Goal: Information Seeking & Learning: Learn about a topic

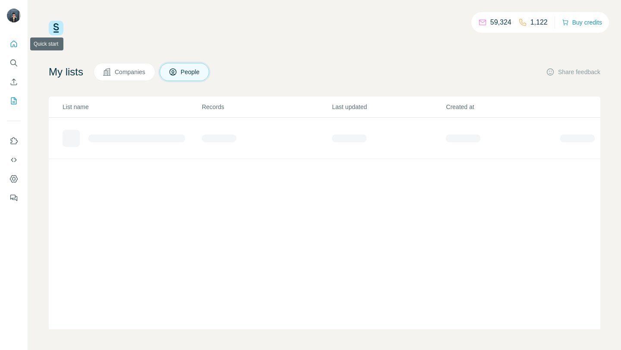
click at [16, 43] on icon "Quick start" at bounding box center [14, 44] width 6 height 6
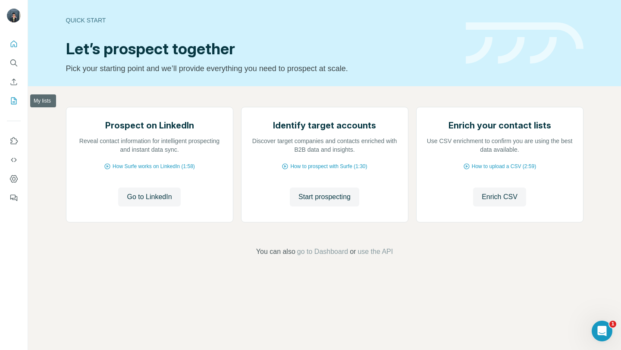
click at [14, 101] on icon "My lists" at bounding box center [15, 101] width 4 height 6
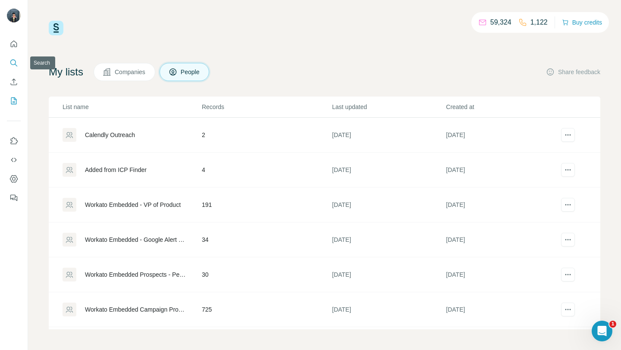
click at [14, 61] on icon "Search" at bounding box center [13, 63] width 9 height 9
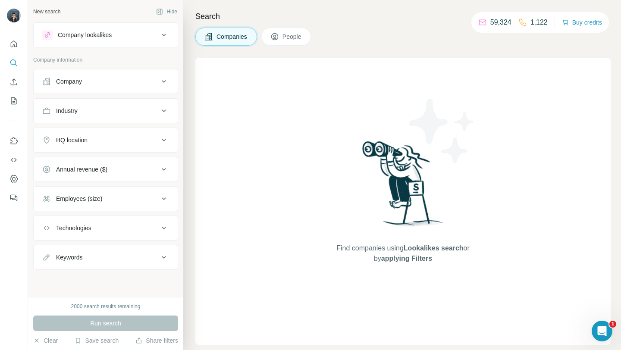
click at [111, 37] on div "Company lookalikes" at bounding box center [85, 35] width 54 height 9
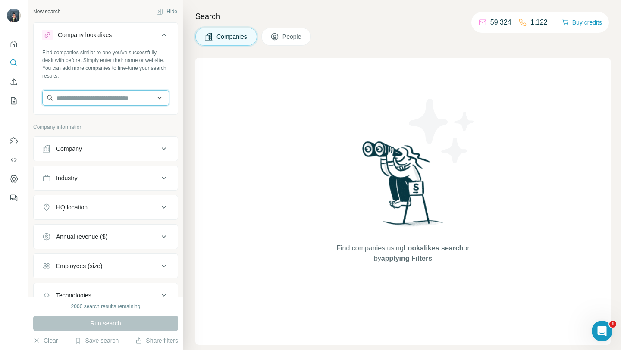
click at [89, 99] on input "text" at bounding box center [105, 98] width 127 height 16
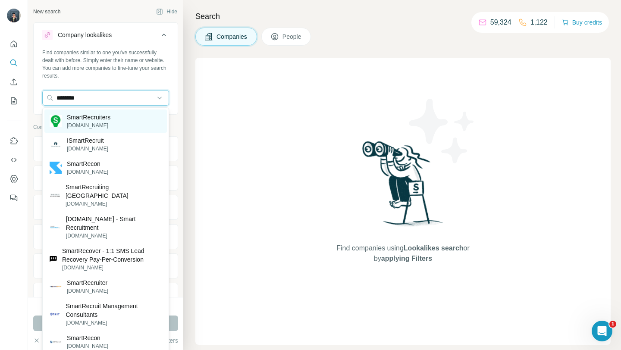
type input "********"
click at [86, 120] on p "SmartRecruiters" at bounding box center [89, 117] width 44 height 9
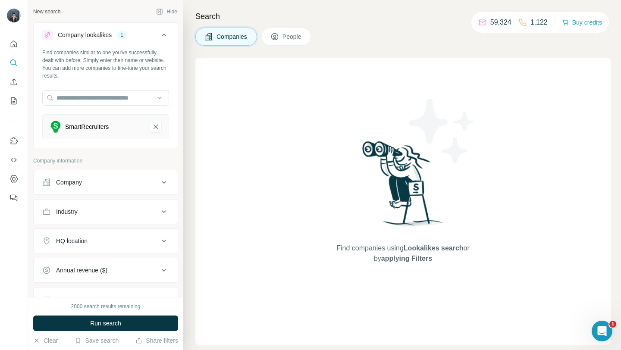
click at [86, 189] on button "Company" at bounding box center [106, 182] width 144 height 21
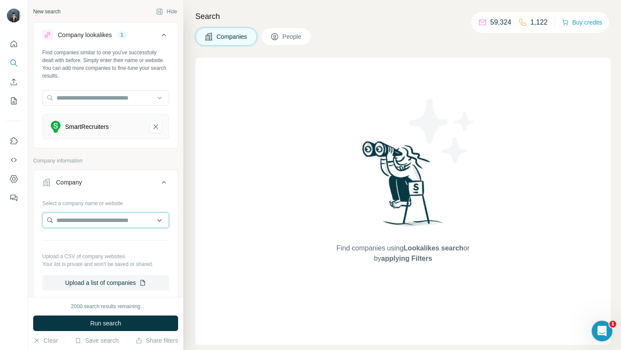
click at [91, 218] on input "text" at bounding box center [105, 221] width 127 height 16
click at [126, 179] on div "Company" at bounding box center [100, 182] width 116 height 9
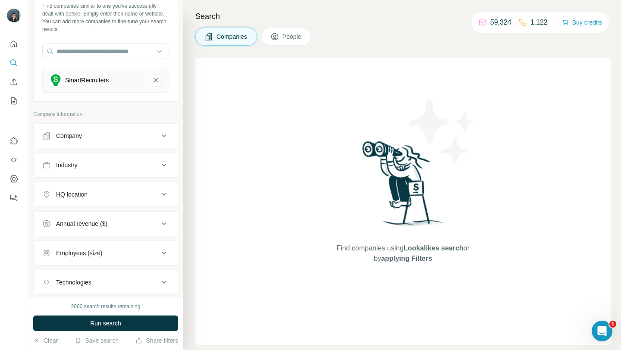
scroll to position [49, 0]
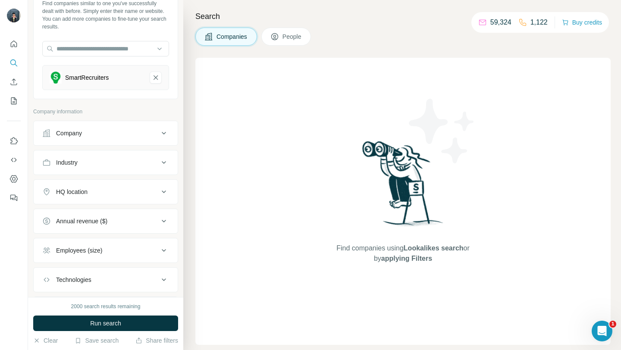
click at [125, 161] on div "Industry" at bounding box center [100, 162] width 116 height 9
click at [99, 183] on input at bounding box center [101, 183] width 107 height 9
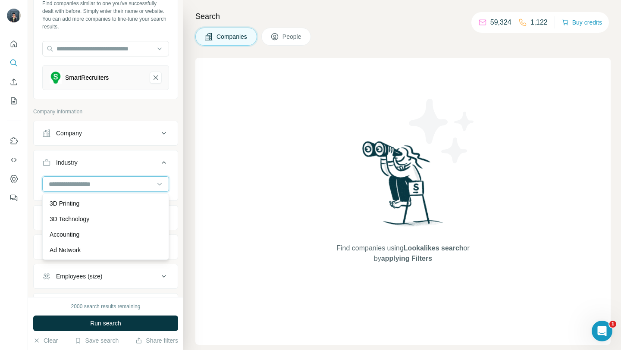
click at [80, 184] on input at bounding box center [101, 183] width 107 height 9
click at [92, 178] on div at bounding box center [101, 184] width 107 height 15
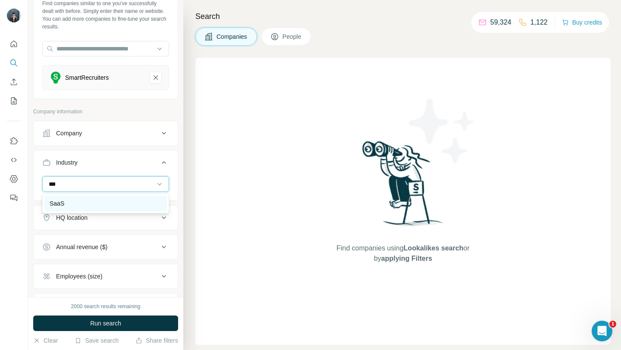
type input "***"
click at [73, 204] on div "SaaS" at bounding box center [106, 203] width 112 height 9
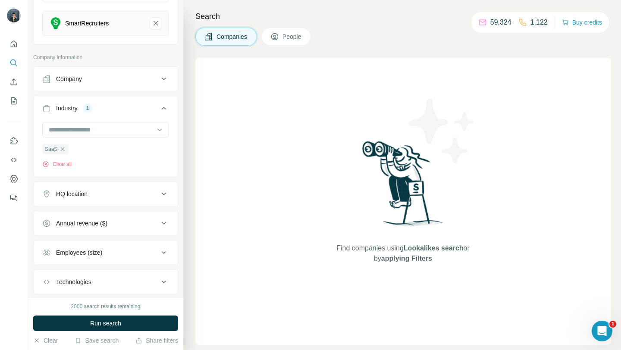
scroll to position [120, 0]
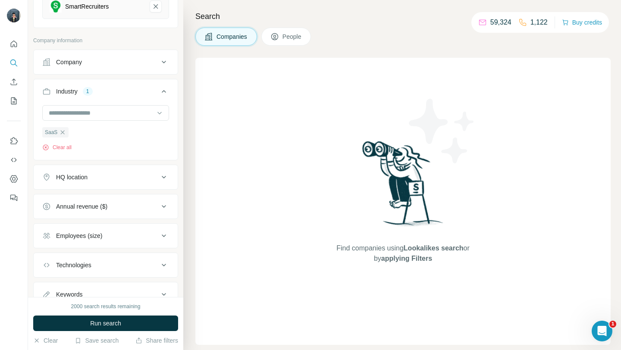
click at [151, 176] on div "HQ location" at bounding box center [100, 177] width 116 height 9
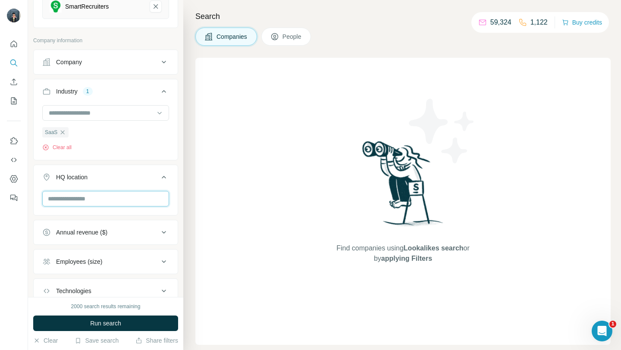
click at [96, 200] on input "text" at bounding box center [105, 199] width 127 height 16
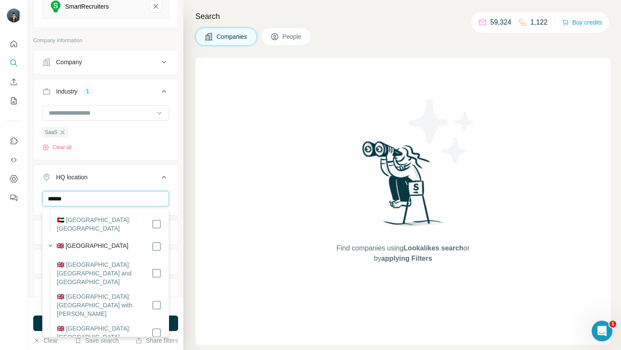
scroll to position [160, 0]
type input "******"
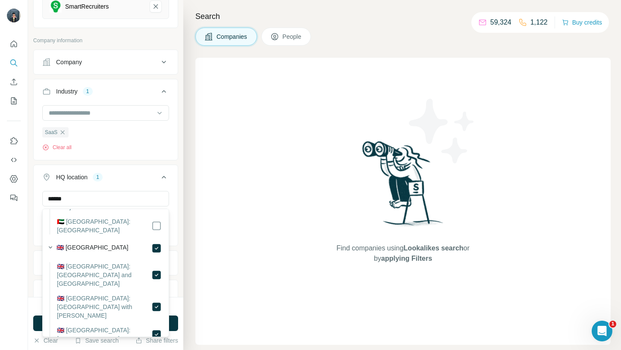
click at [37, 223] on div "****** United Kingdom Clear all" at bounding box center [106, 217] width 144 height 53
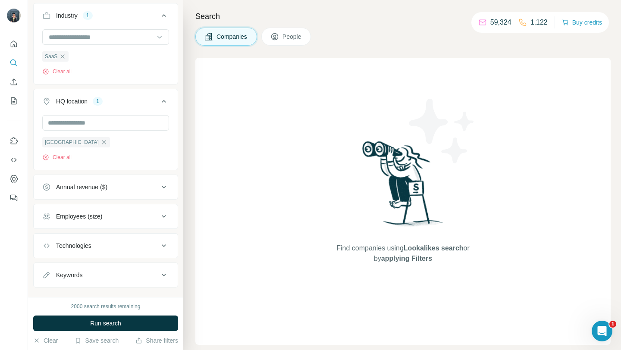
scroll to position [211, 0]
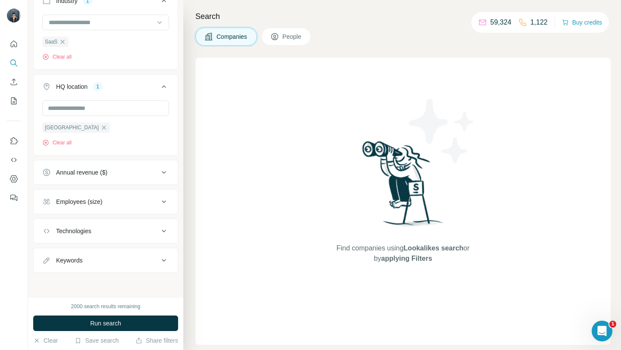
click at [163, 200] on icon at bounding box center [164, 202] width 10 height 10
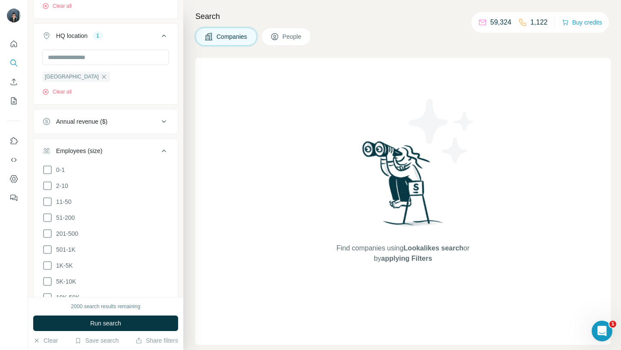
scroll to position [264, 0]
click at [47, 215] on icon at bounding box center [47, 216] width 10 height 10
click at [49, 232] on icon at bounding box center [47, 232] width 10 height 10
click at [162, 150] on icon at bounding box center [164, 149] width 4 height 3
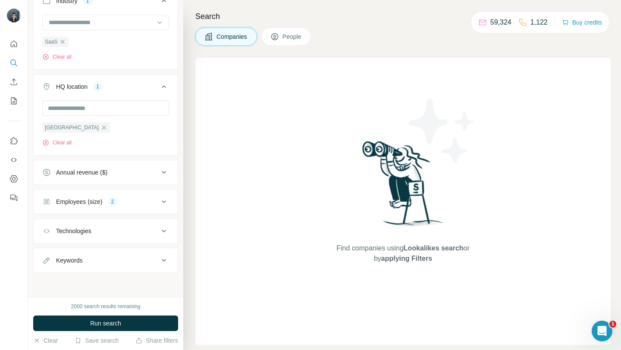
scroll to position [211, 0]
click at [91, 323] on span "Run search" at bounding box center [105, 323] width 31 height 9
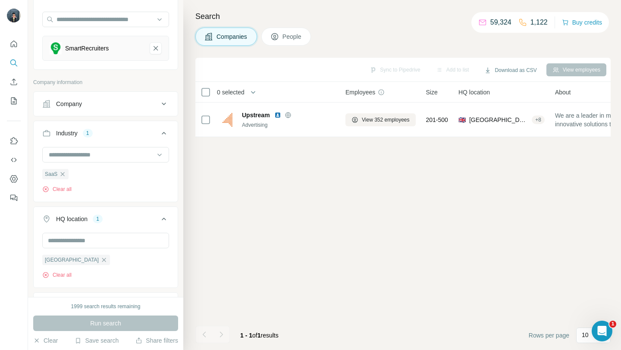
scroll to position [0, 0]
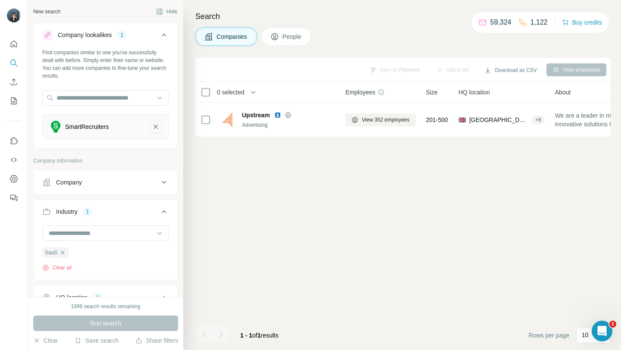
click at [155, 125] on icon "SmartRecruiters-remove-button" at bounding box center [156, 127] width 8 height 9
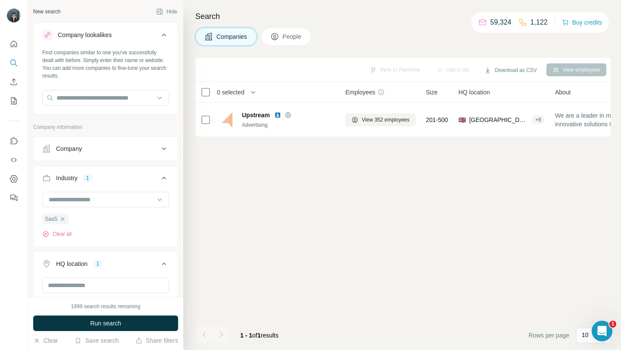
scroll to position [154, 0]
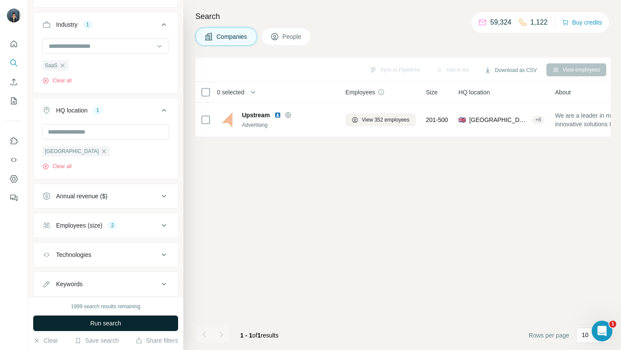
click at [111, 326] on span "Run search" at bounding box center [105, 323] width 31 height 9
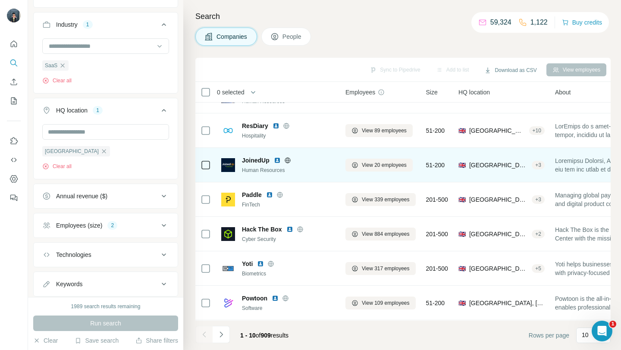
scroll to position [98, 0]
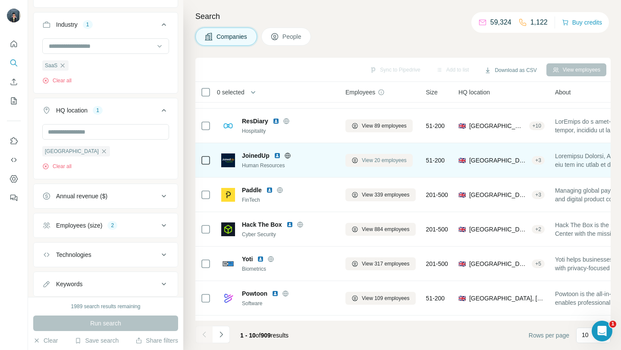
click at [378, 159] on span "View 20 employees" at bounding box center [384, 161] width 45 height 8
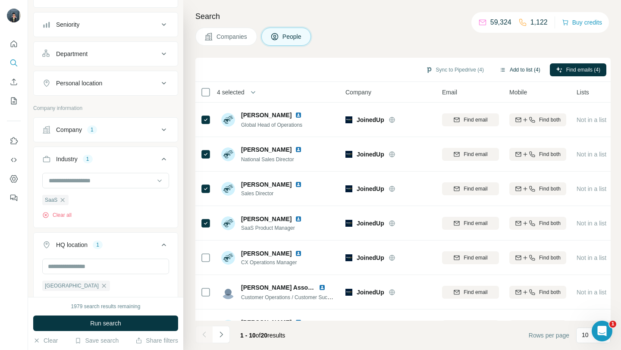
click at [500, 72] on icon "button" at bounding box center [503, 69] width 7 height 7
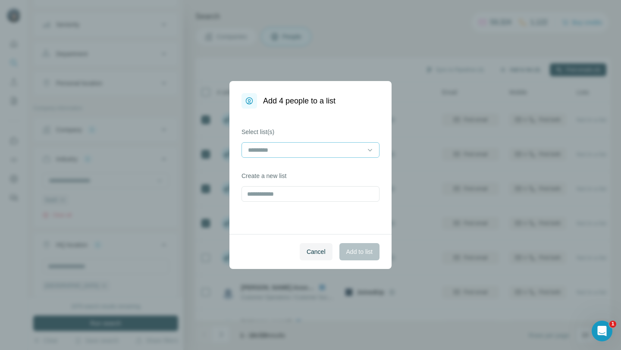
click at [322, 152] on input at bounding box center [305, 149] width 116 height 9
click at [321, 256] on button "Cancel" at bounding box center [316, 251] width 33 height 17
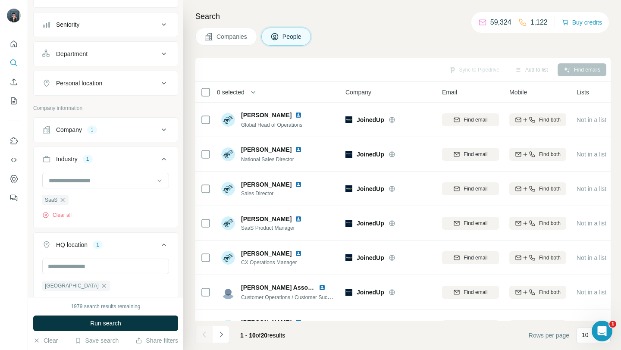
click at [411, 48] on div "Search Companies People Sync to Pipedrive Add to list Find emails 0 selected Pe…" at bounding box center [402, 175] width 438 height 350
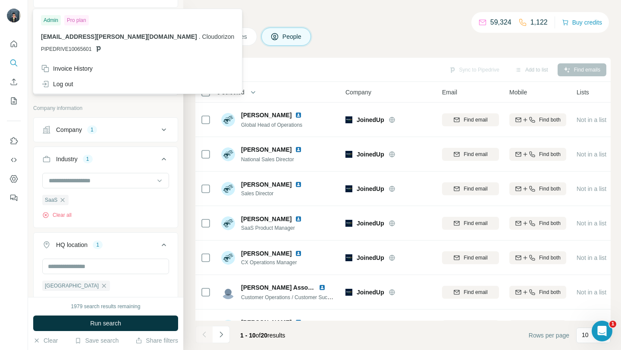
click at [9, 19] on img at bounding box center [14, 16] width 14 height 14
click at [16, 42] on icon "Quick start" at bounding box center [13, 44] width 9 height 9
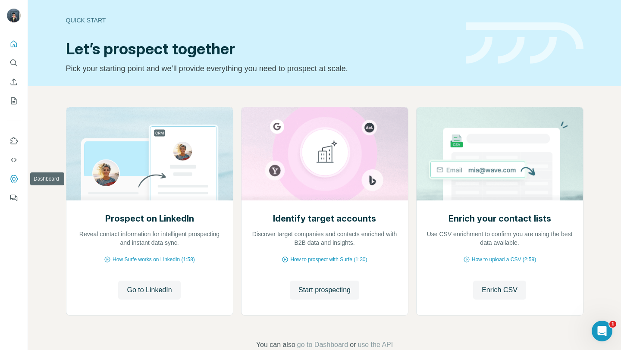
click at [13, 178] on icon "Dashboard" at bounding box center [13, 178] width 3 height 3
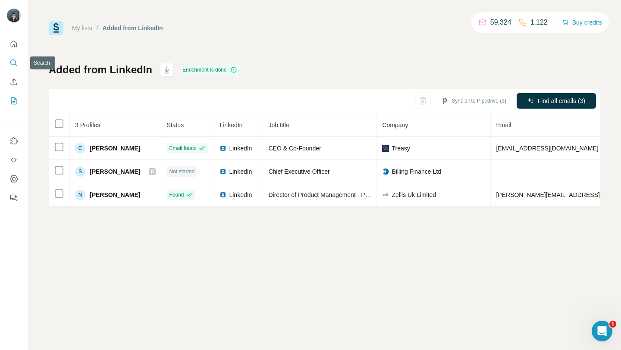
click at [14, 64] on icon "Search" at bounding box center [13, 63] width 6 height 6
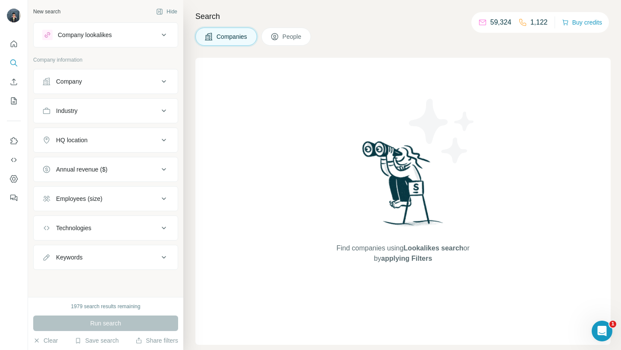
click at [159, 72] on button "Company" at bounding box center [106, 81] width 144 height 21
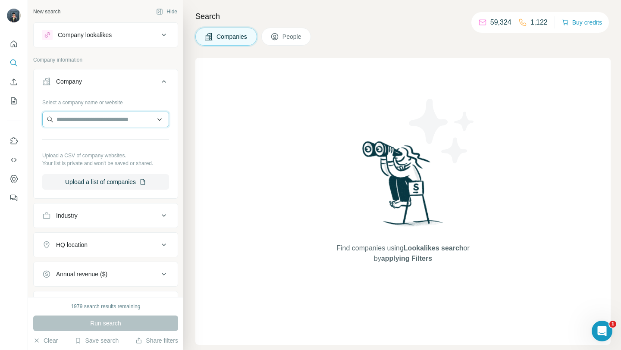
click at [87, 120] on input "text" at bounding box center [105, 120] width 127 height 16
paste input "********"
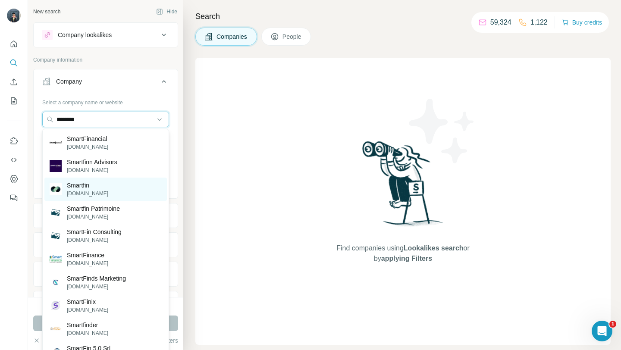
type input "********"
click at [88, 190] on p "[DOMAIN_NAME]" at bounding box center [87, 194] width 41 height 8
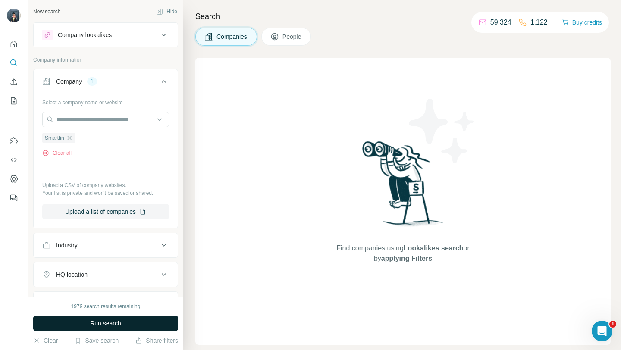
click at [98, 321] on span "Run search" at bounding box center [105, 323] width 31 height 9
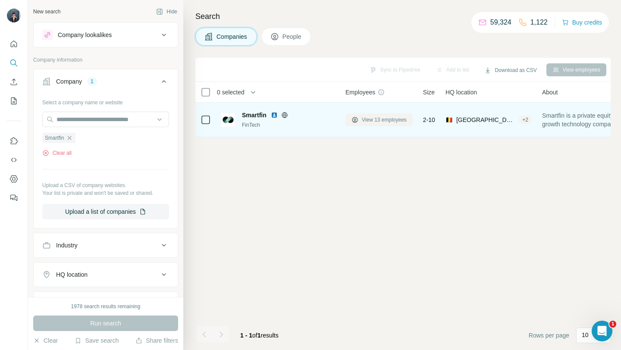
click at [385, 124] on button "View 13 employees" at bounding box center [379, 119] width 67 height 13
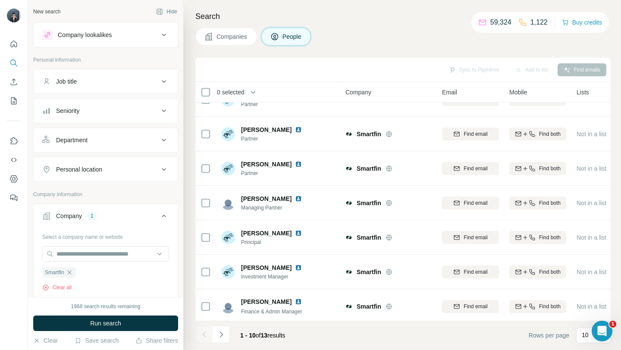
scroll to position [127, 0]
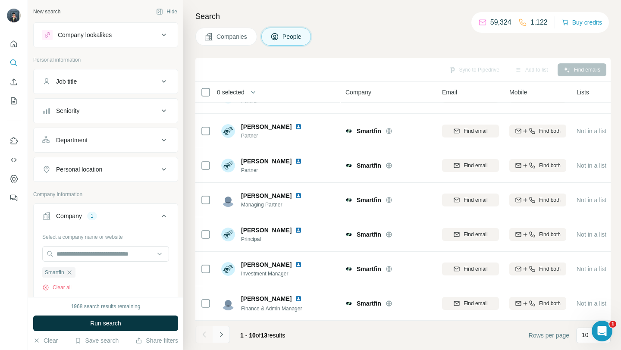
click at [224, 331] on icon "Navigate to next page" at bounding box center [221, 335] width 9 height 9
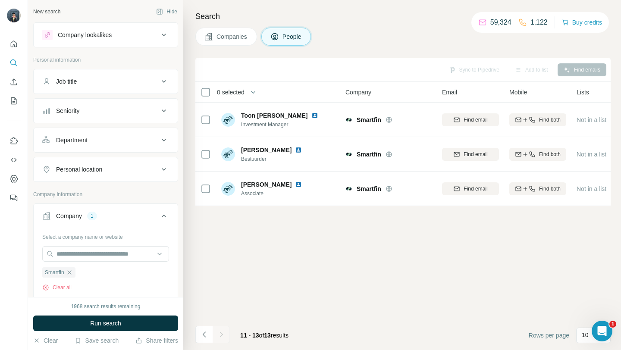
scroll to position [0, 0]
click at [203, 335] on icon "Navigate to previous page" at bounding box center [203, 335] width 3 height 6
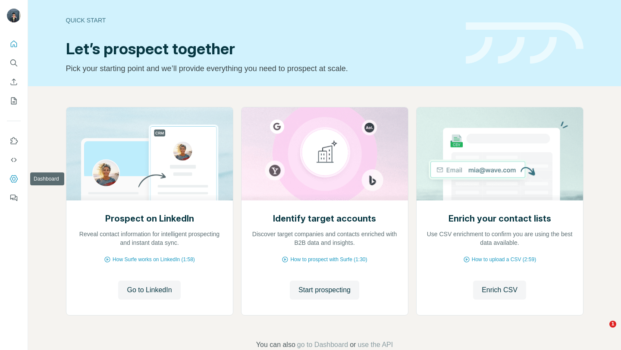
drag, startPoint x: 0, startPoint y: 0, endPoint x: 15, endPoint y: 180, distance: 181.0
click at [15, 180] on icon "Dashboard" at bounding box center [13, 178] width 3 height 3
click at [16, 173] on button "Dashboard" at bounding box center [14, 179] width 14 height 16
click at [13, 177] on icon "Dashboard" at bounding box center [13, 179] width 9 height 9
